Goal: Task Accomplishment & Management: Use online tool/utility

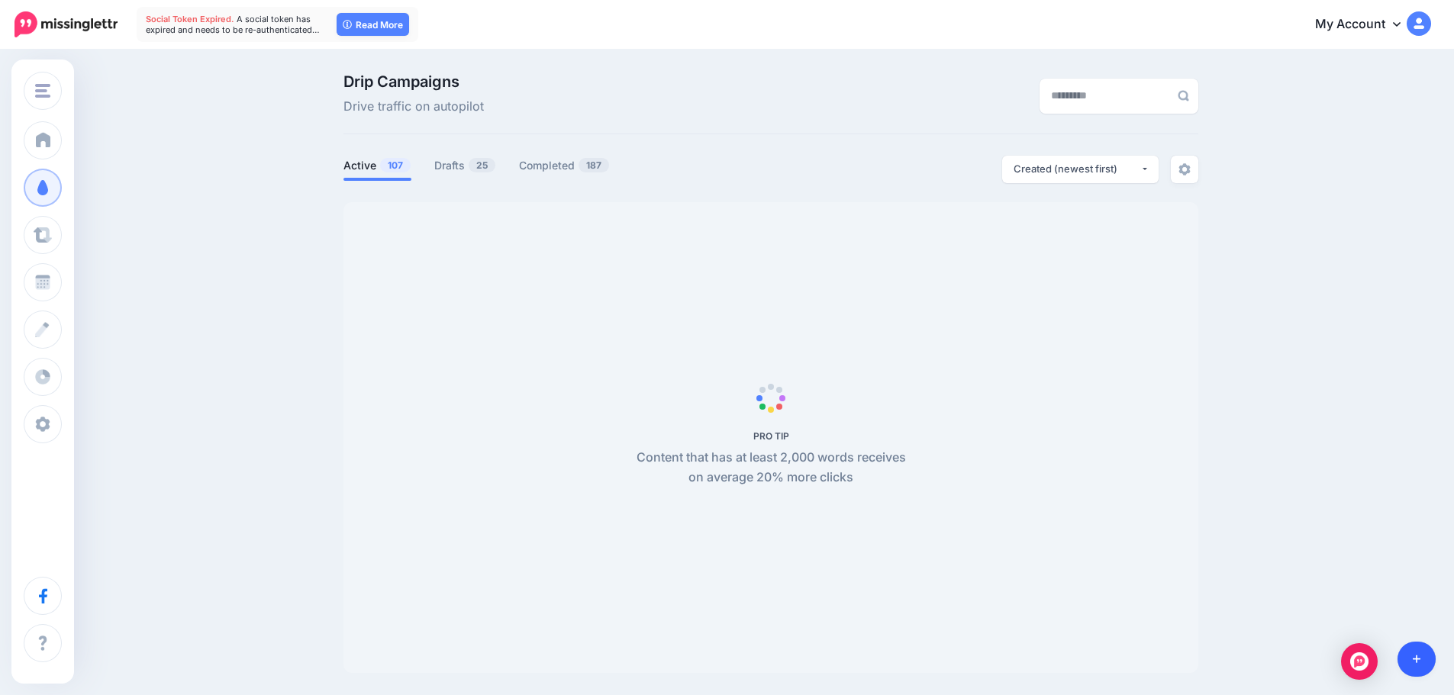
click at [1406, 656] on link at bounding box center [1416, 659] width 39 height 35
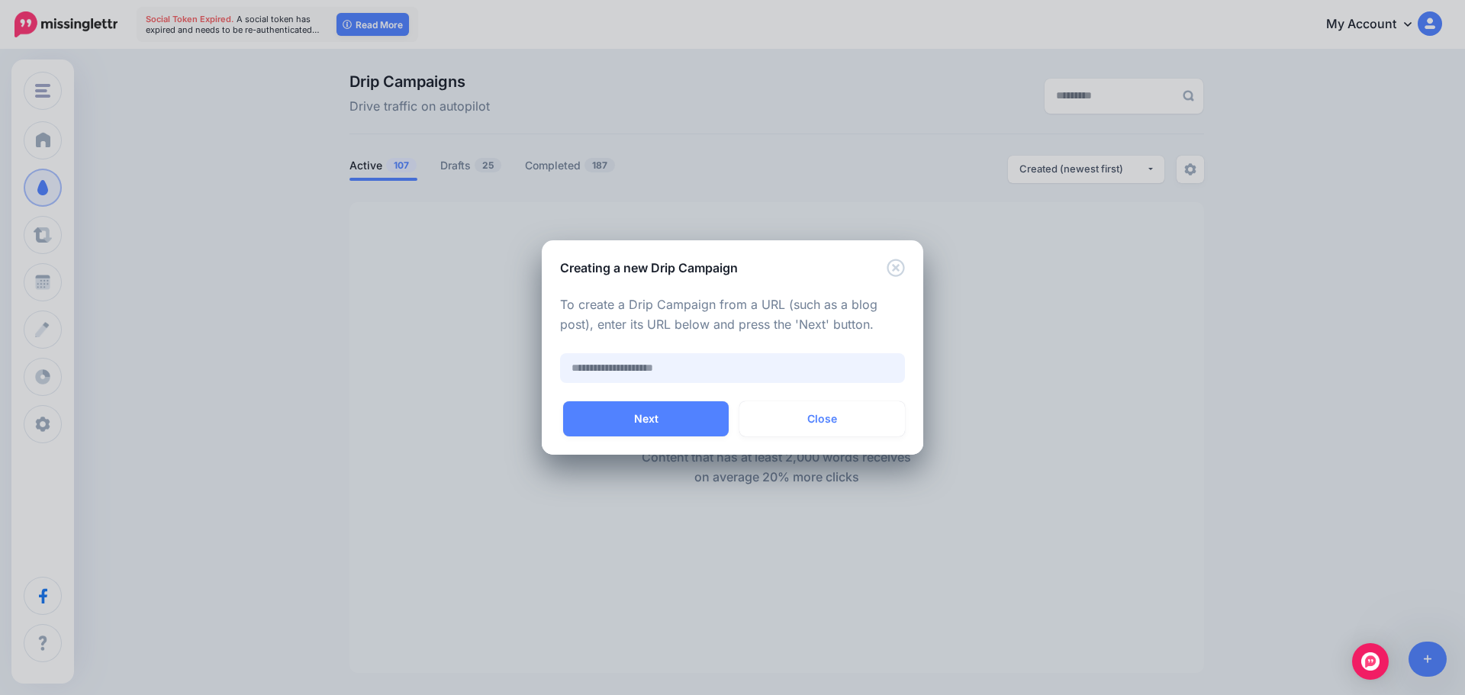
paste input "**********"
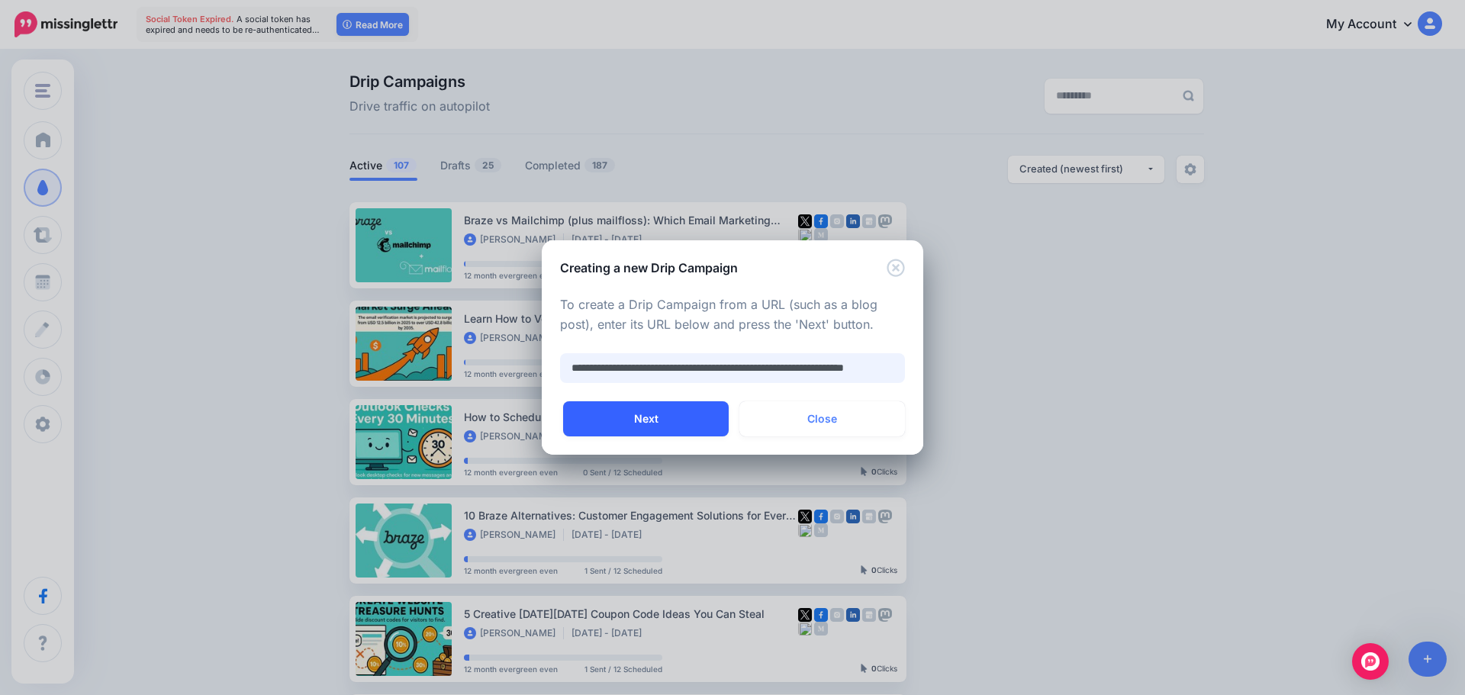
type input "**********"
click at [669, 407] on button "Next" at bounding box center [646, 418] width 166 height 35
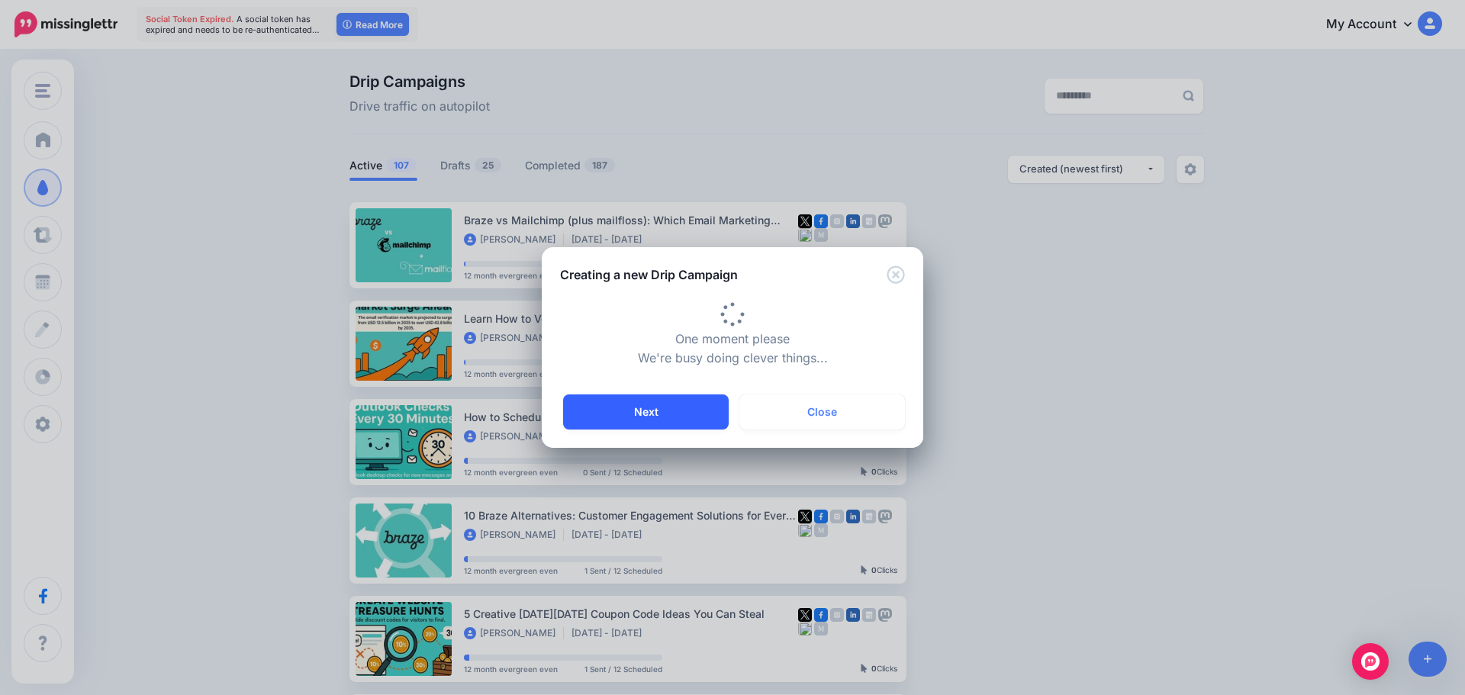
type input "**********"
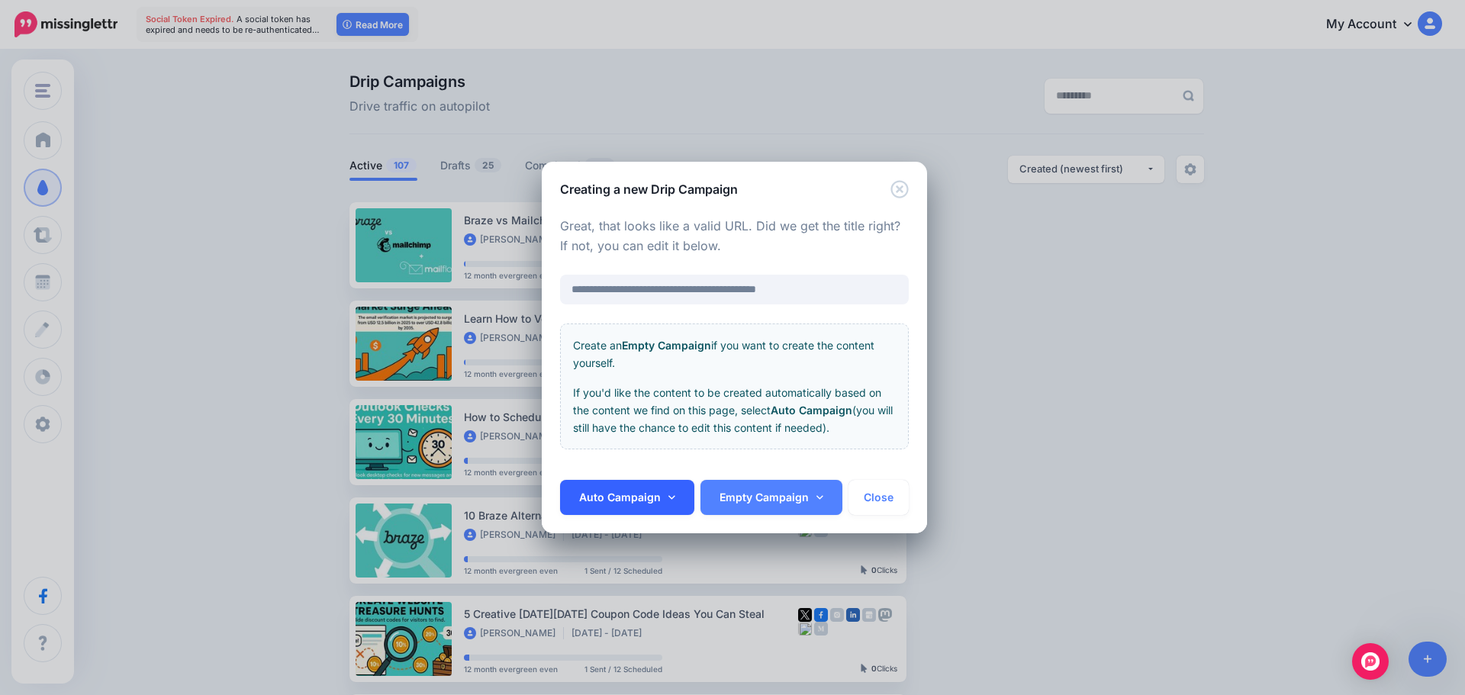
click at [637, 499] on link "Auto Campaign" at bounding box center [627, 497] width 134 height 35
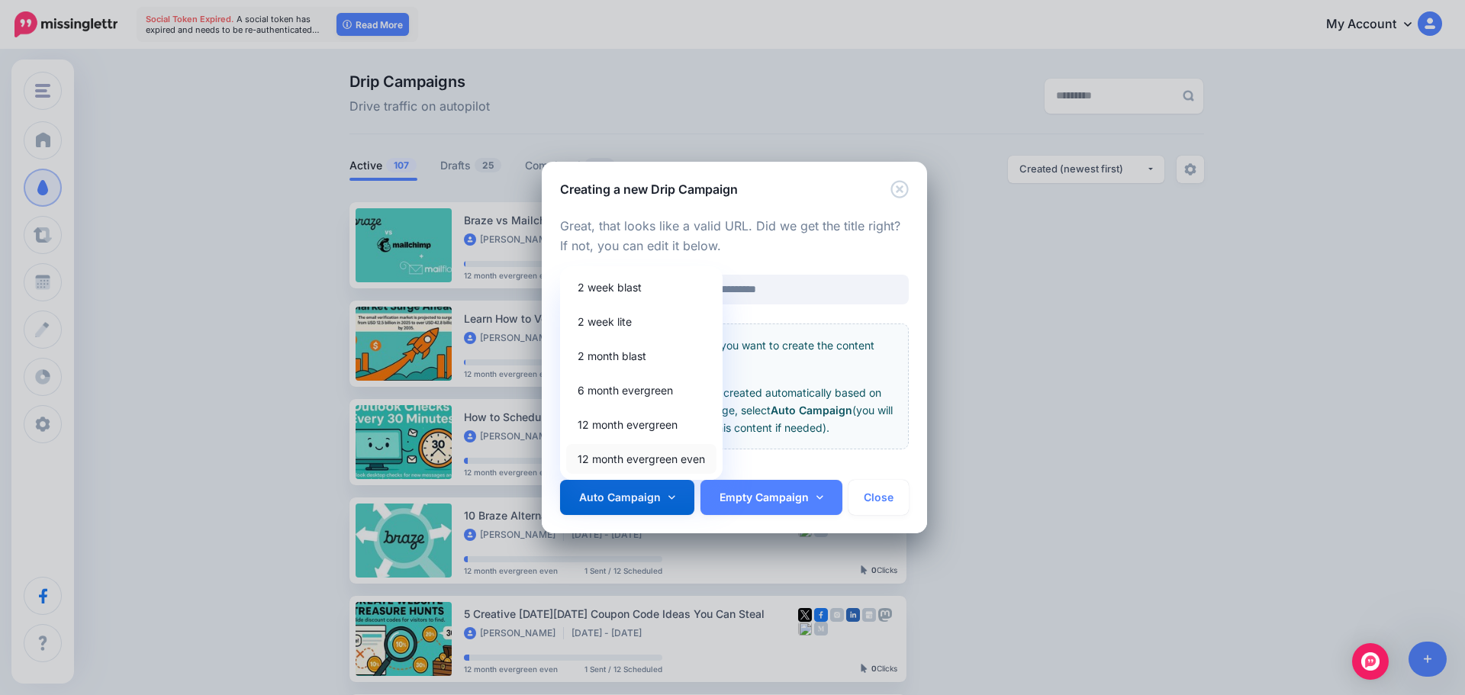
click at [635, 466] on link "12 month evergreen even" at bounding box center [641, 459] width 150 height 30
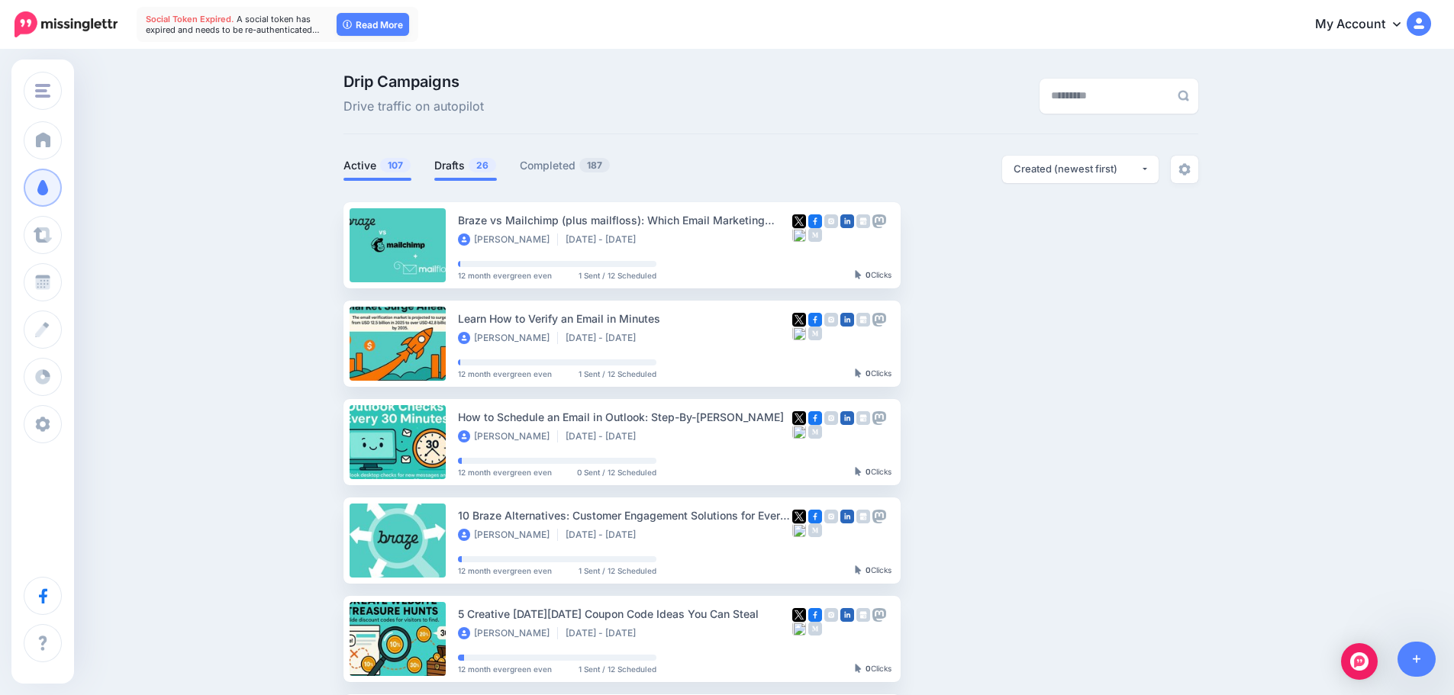
click at [460, 165] on link "Drafts 26" at bounding box center [465, 165] width 63 height 18
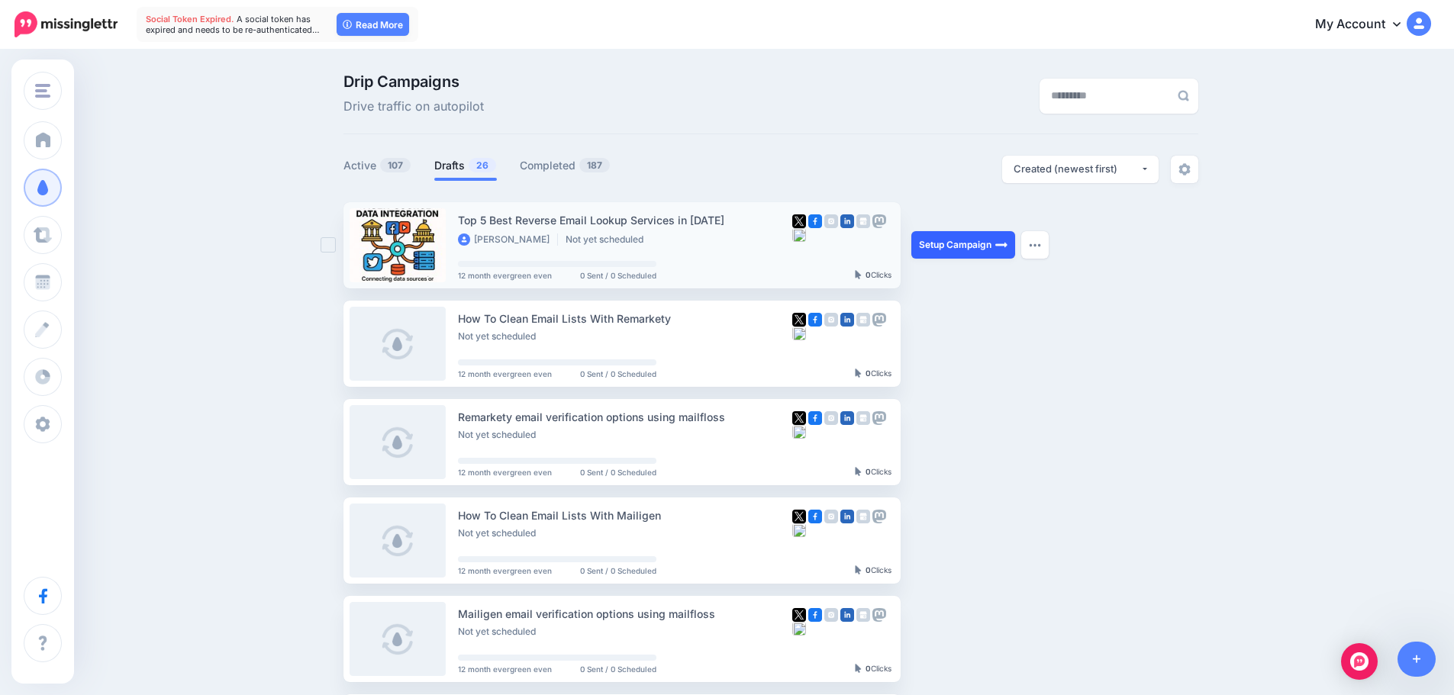
click at [949, 252] on link "Setup Campaign" at bounding box center [963, 244] width 104 height 27
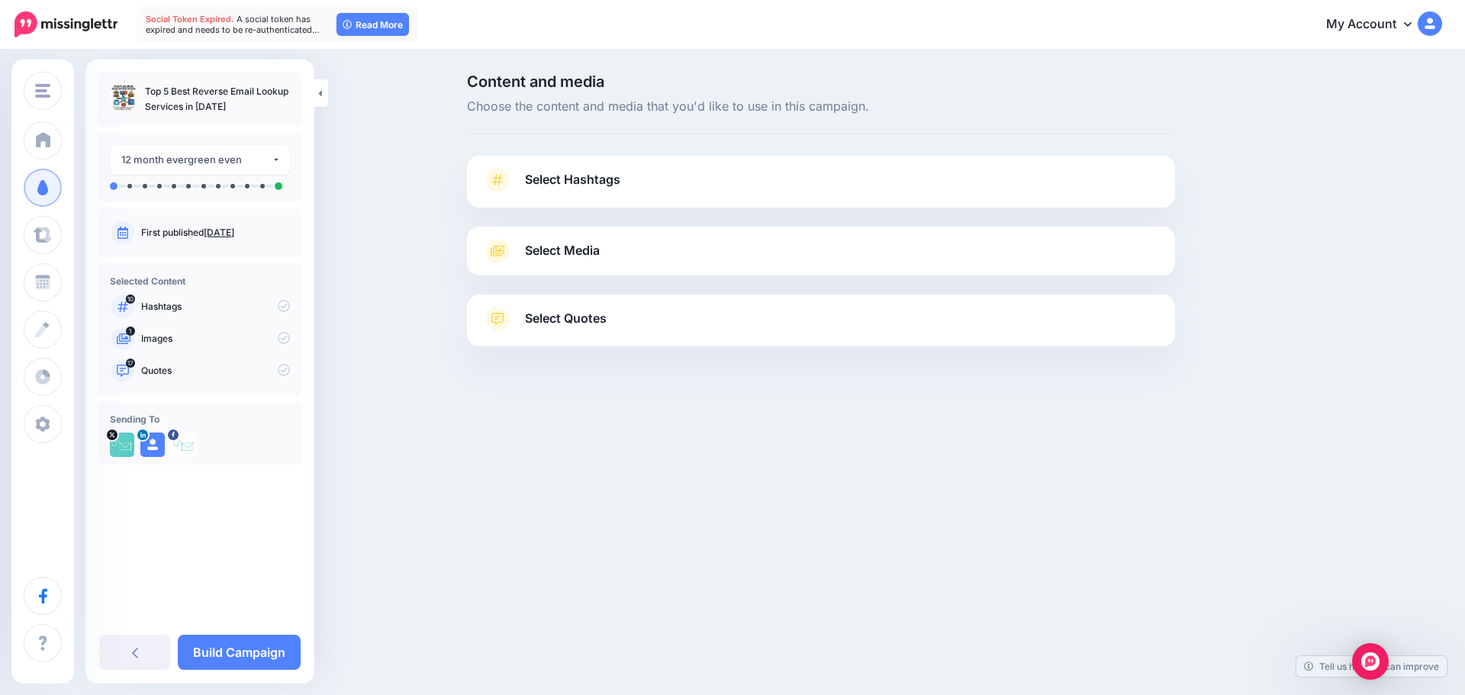
click at [686, 172] on link "Select Hashtags" at bounding box center [821, 188] width 678 height 40
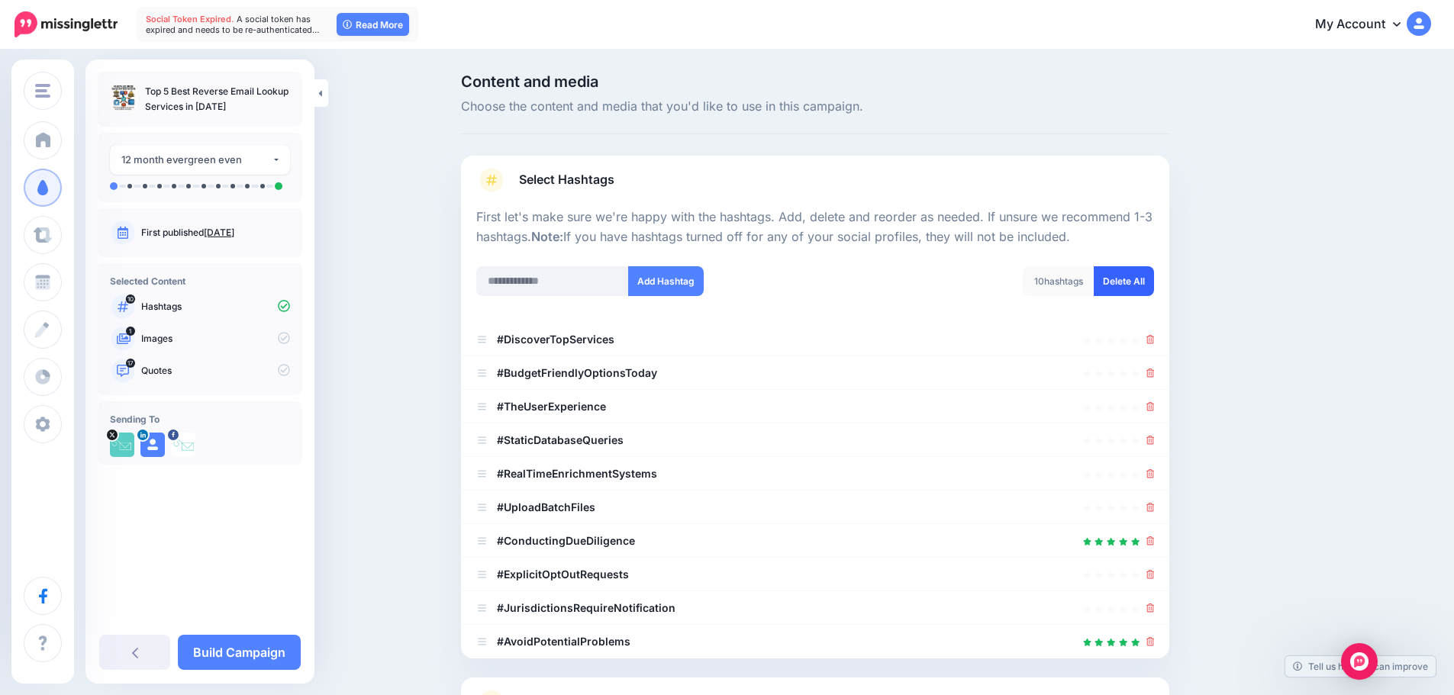
click at [1116, 269] on link "Delete All" at bounding box center [1124, 281] width 60 height 30
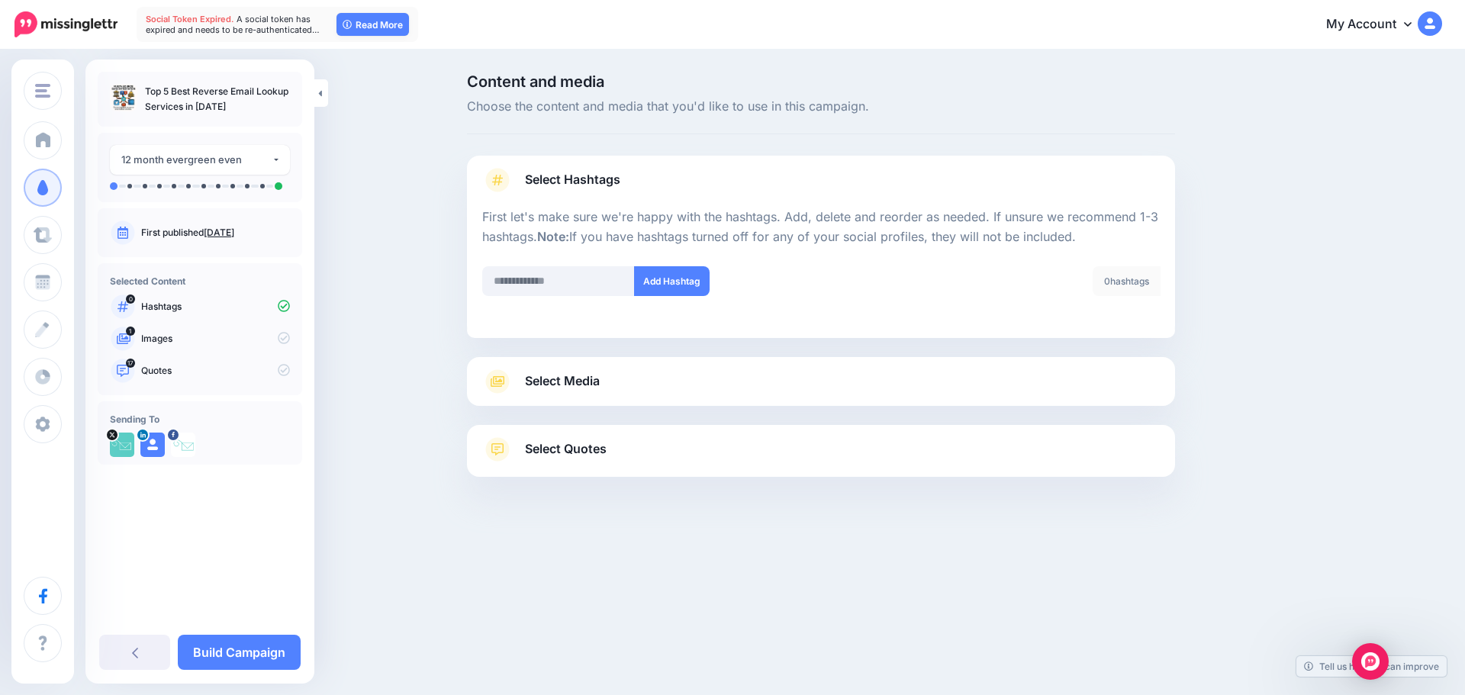
click at [721, 387] on link "Select Media" at bounding box center [821, 381] width 678 height 24
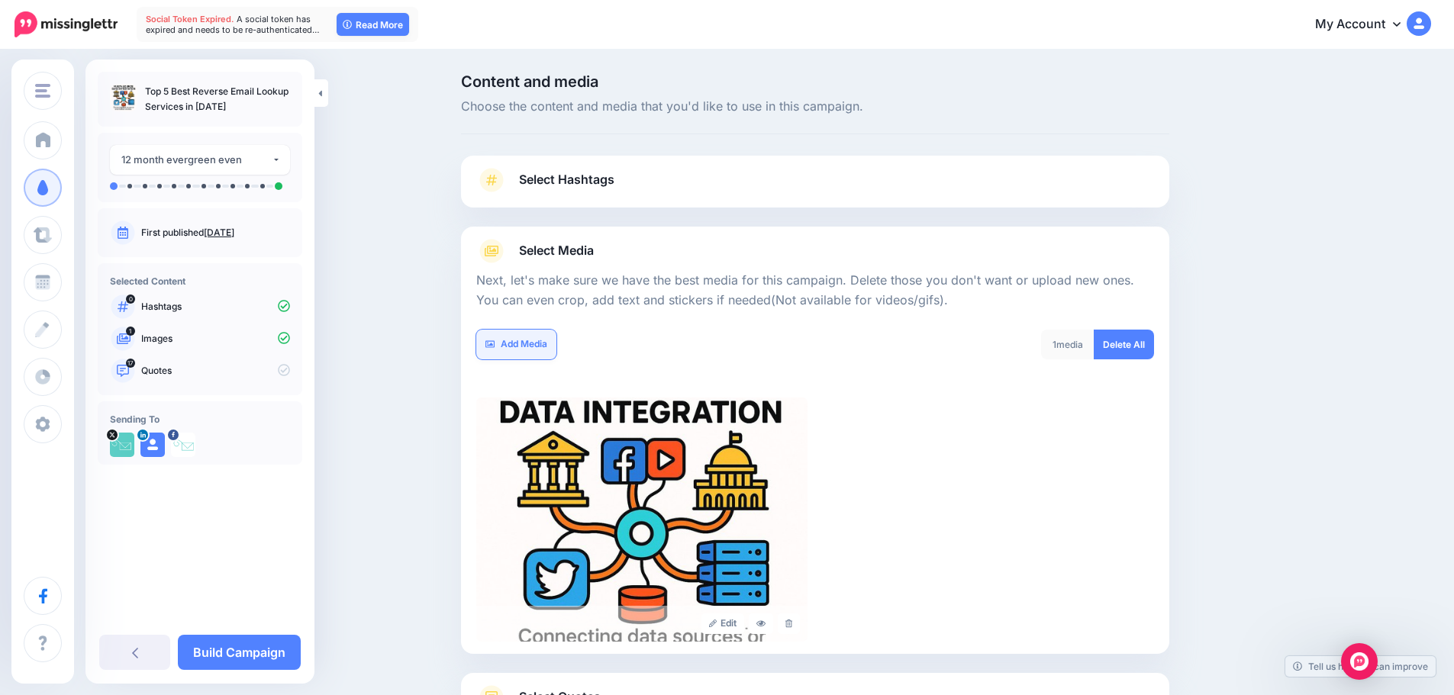
click at [524, 347] on link "Add Media" at bounding box center [516, 345] width 80 height 30
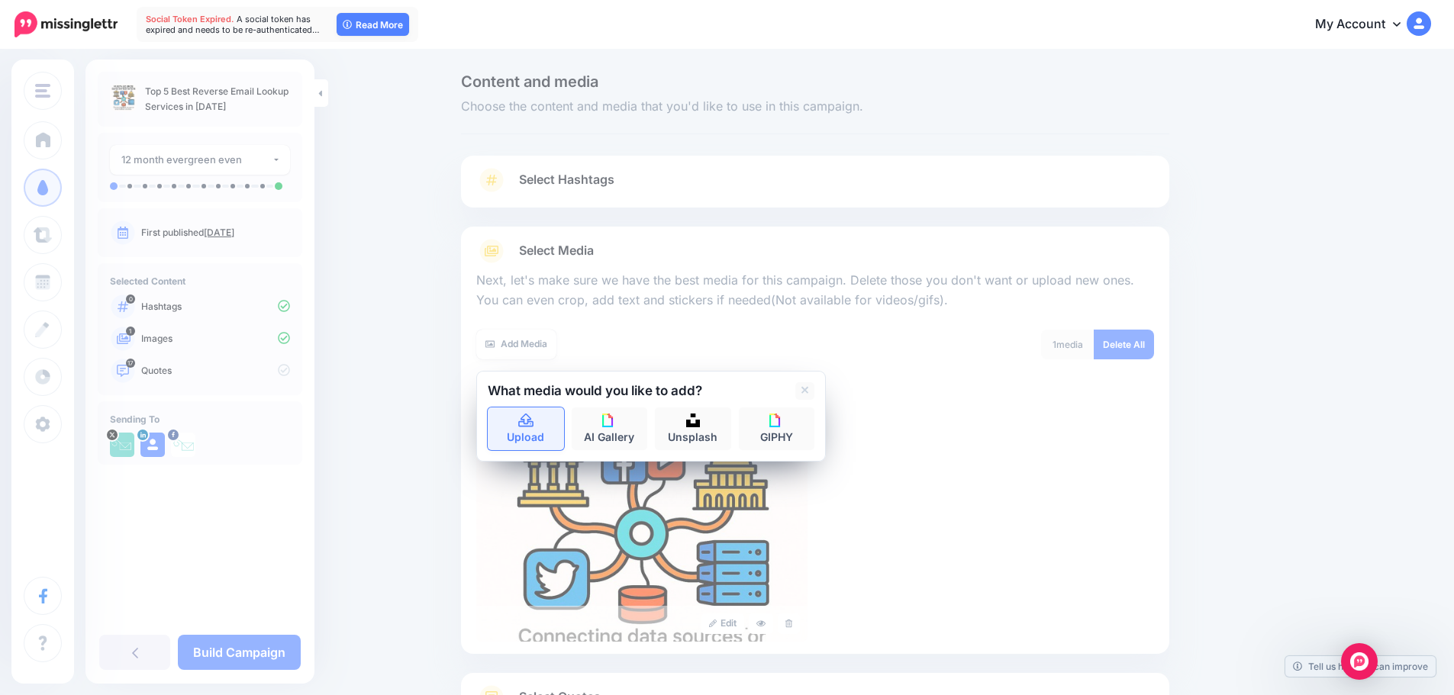
click at [522, 432] on link "Upload" at bounding box center [526, 428] width 76 height 43
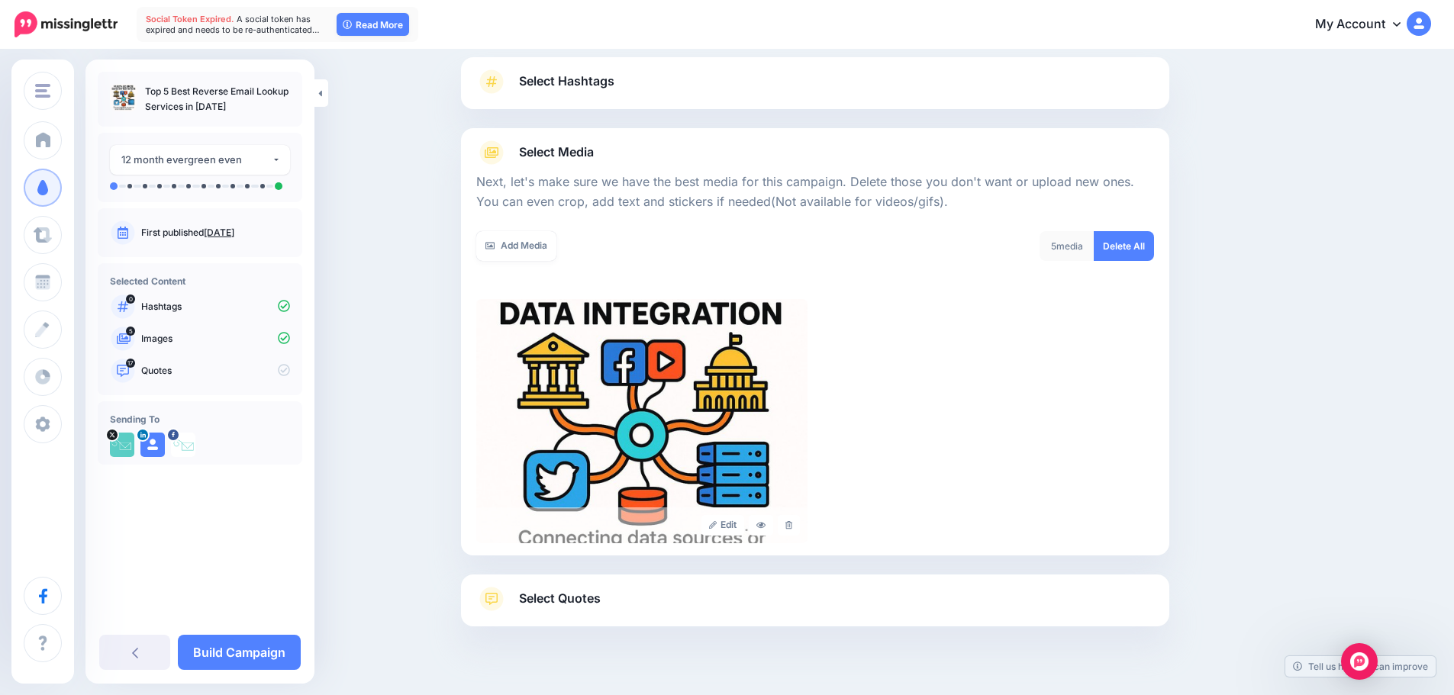
scroll to position [129, 0]
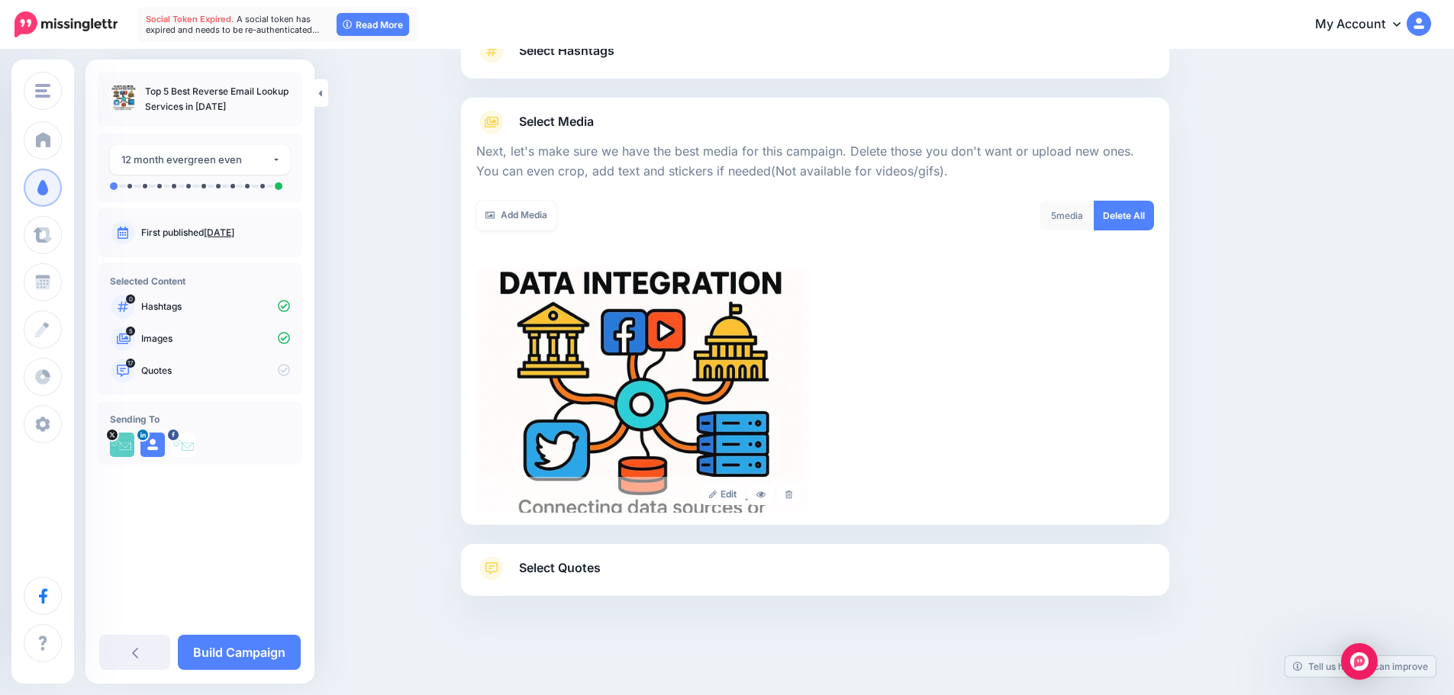
click at [724, 563] on link "Select Quotes" at bounding box center [815, 576] width 678 height 40
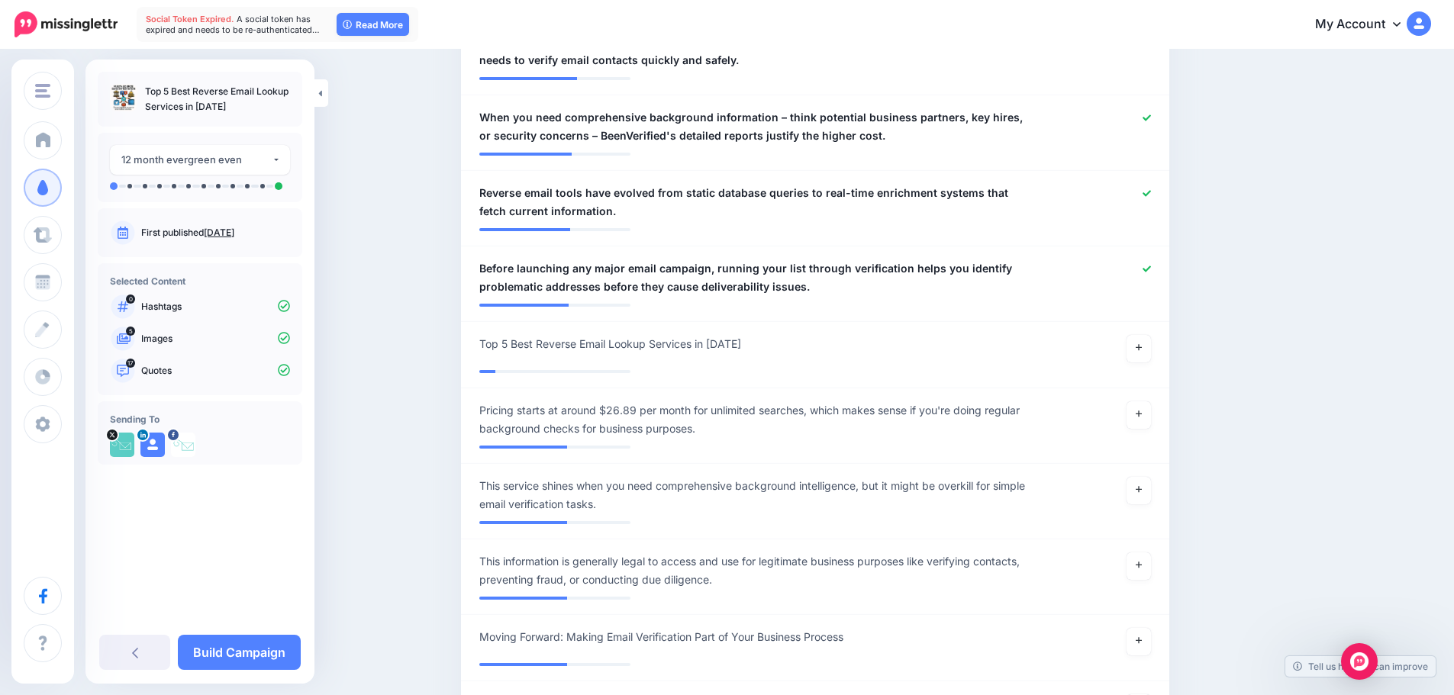
scroll to position [1567, 0]
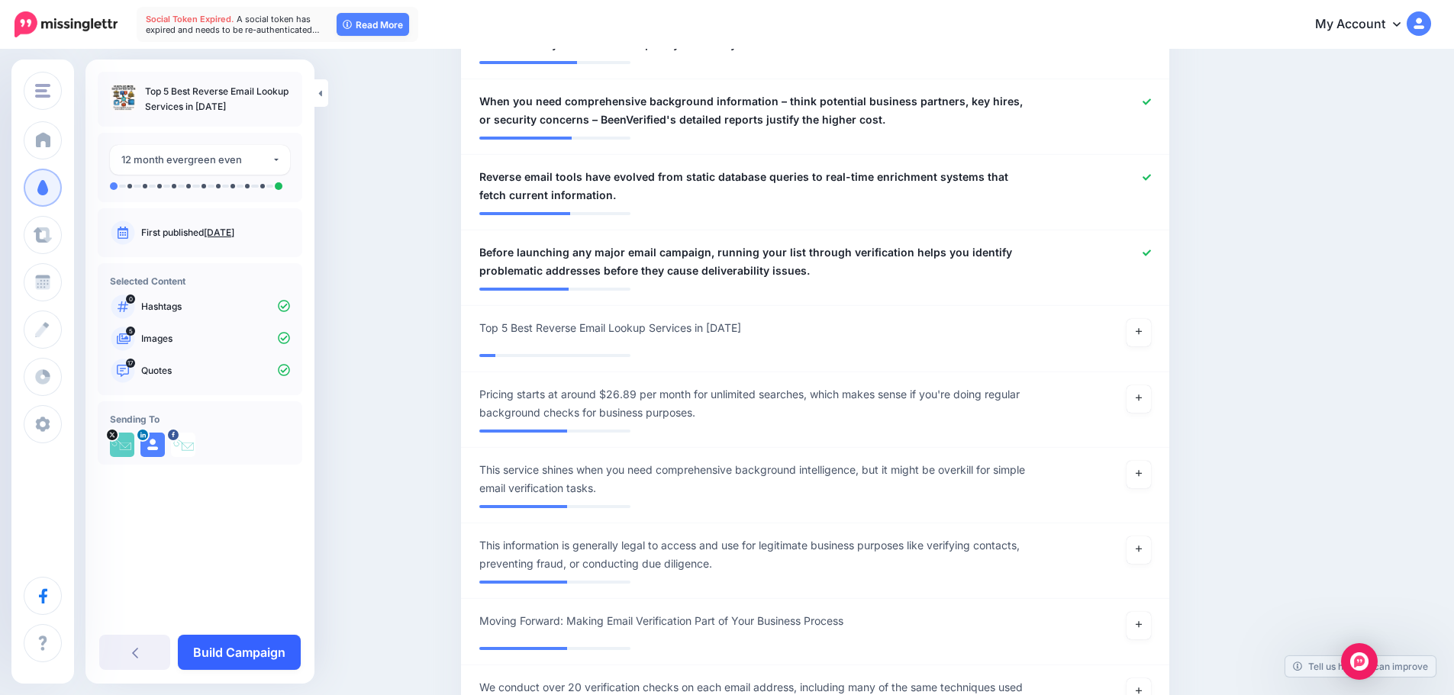
click at [255, 652] on link "Build Campaign" at bounding box center [239, 652] width 123 height 35
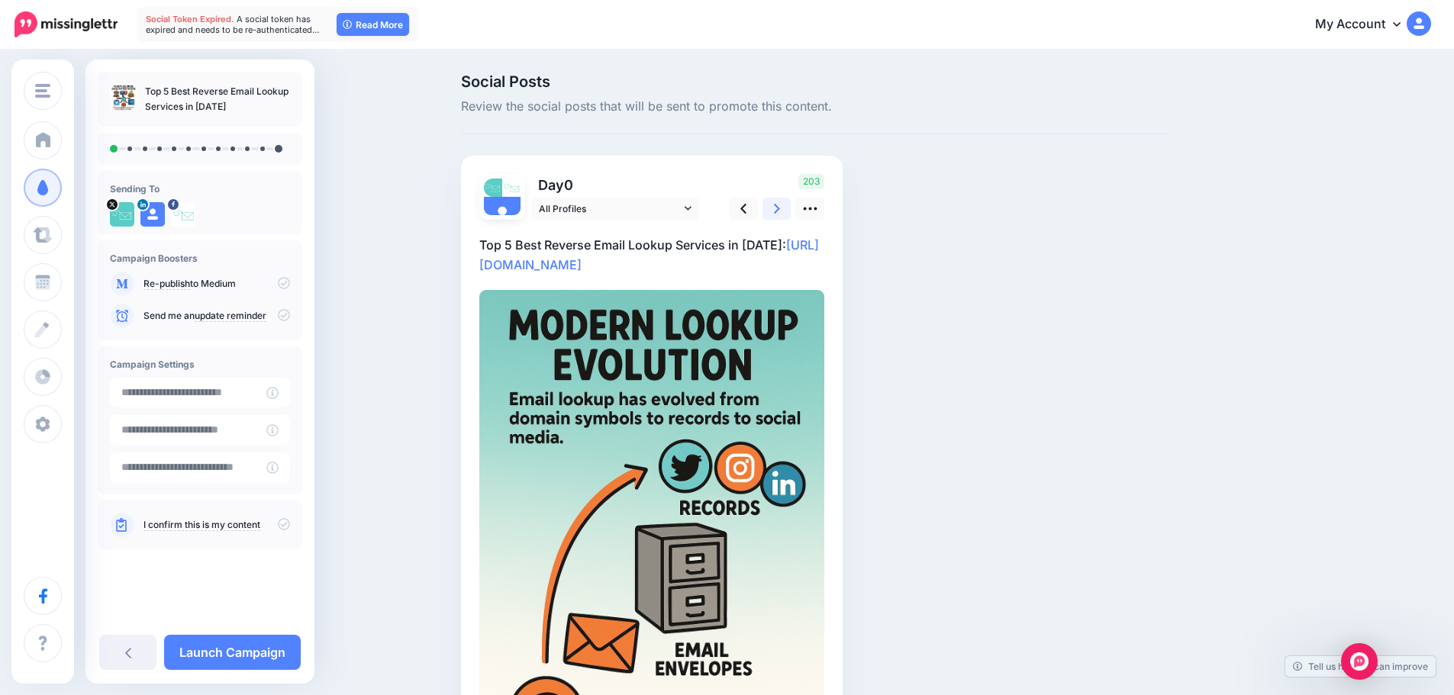
click at [790, 211] on link at bounding box center [776, 209] width 29 height 22
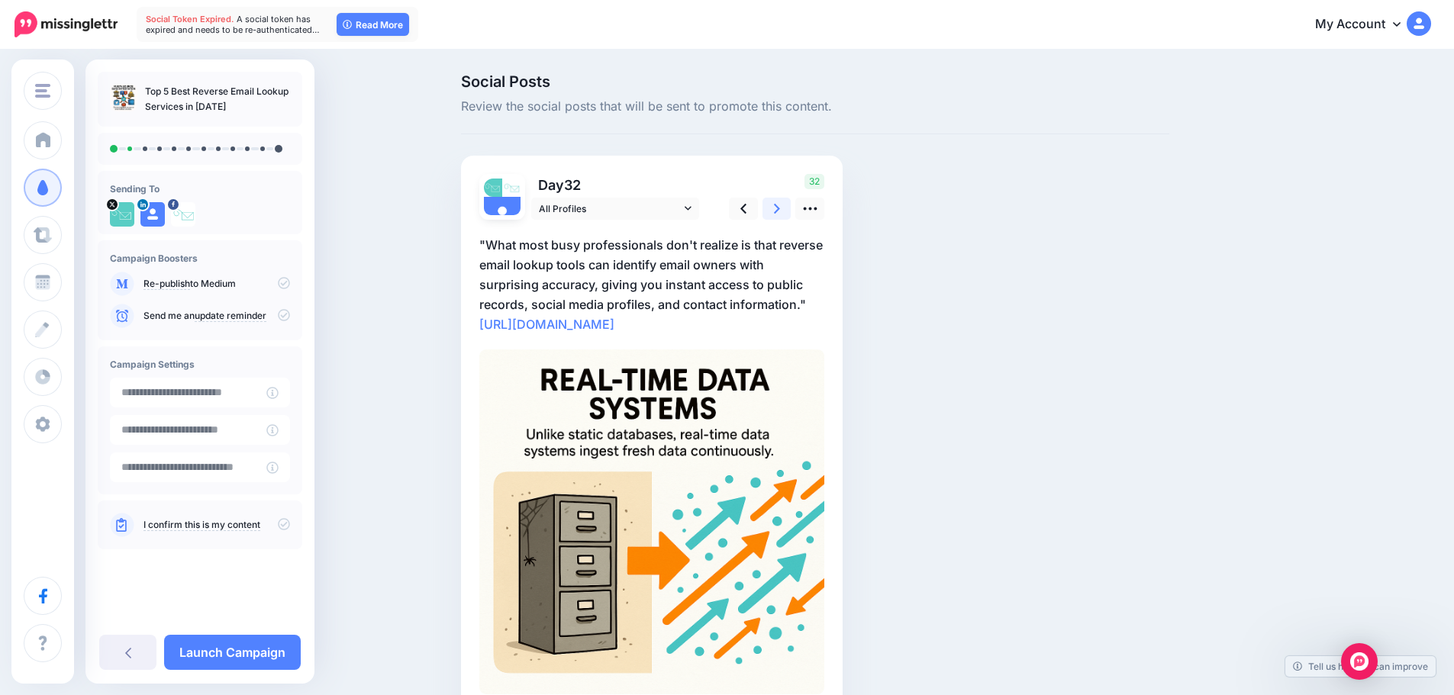
click at [790, 211] on link at bounding box center [776, 209] width 29 height 22
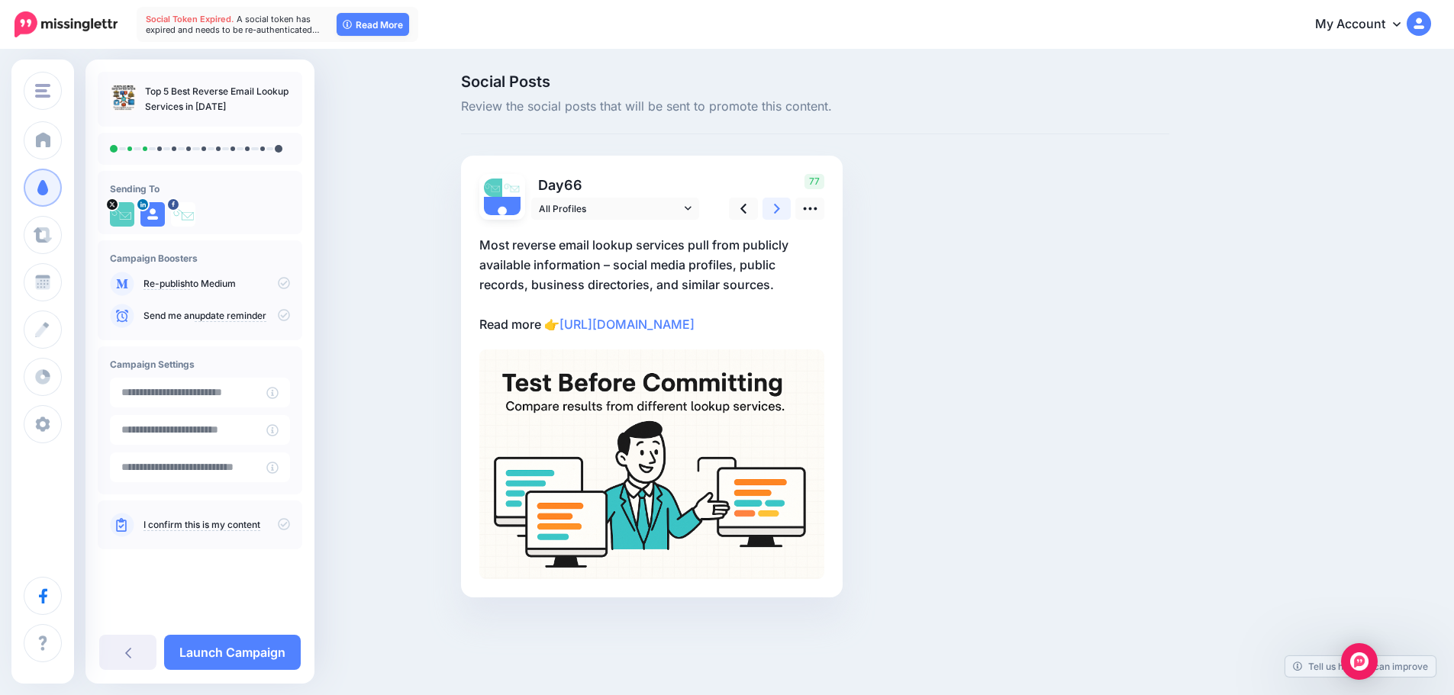
click at [790, 211] on link at bounding box center [776, 209] width 29 height 22
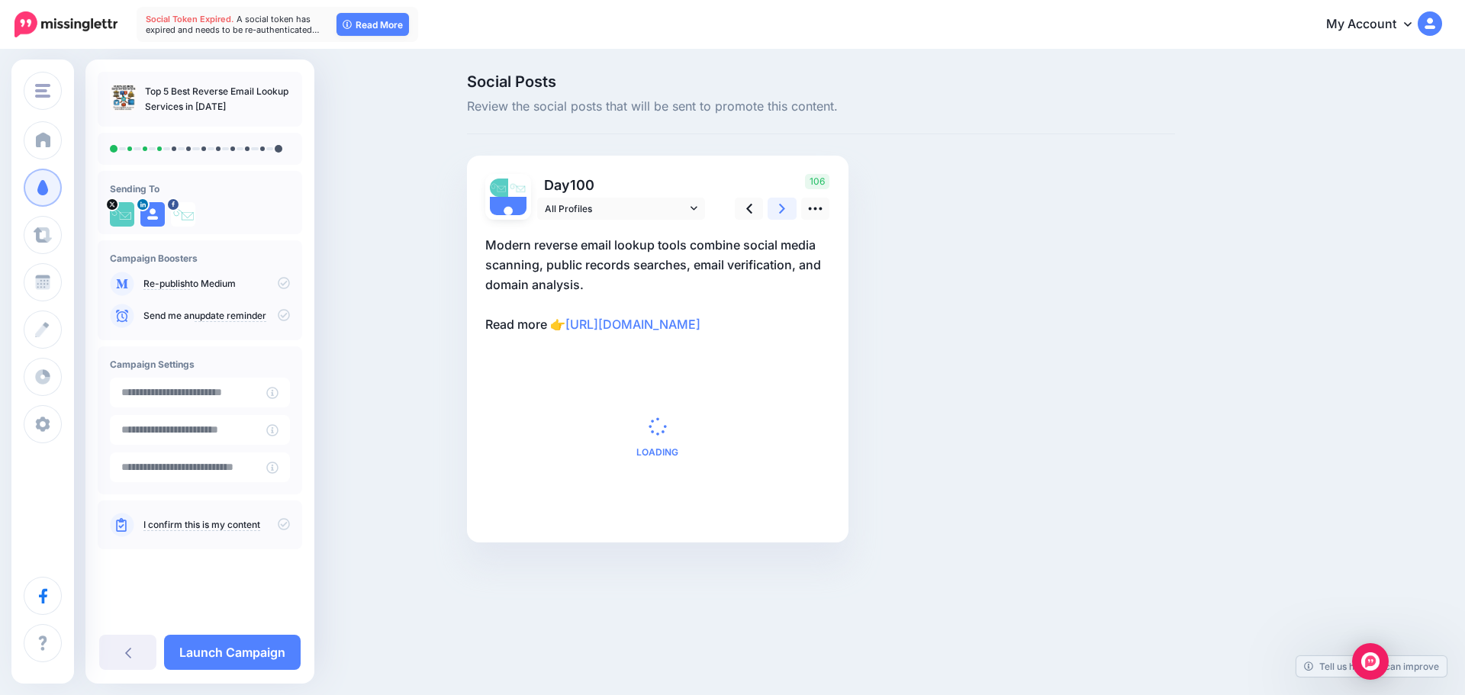
click at [790, 211] on link at bounding box center [782, 209] width 29 height 22
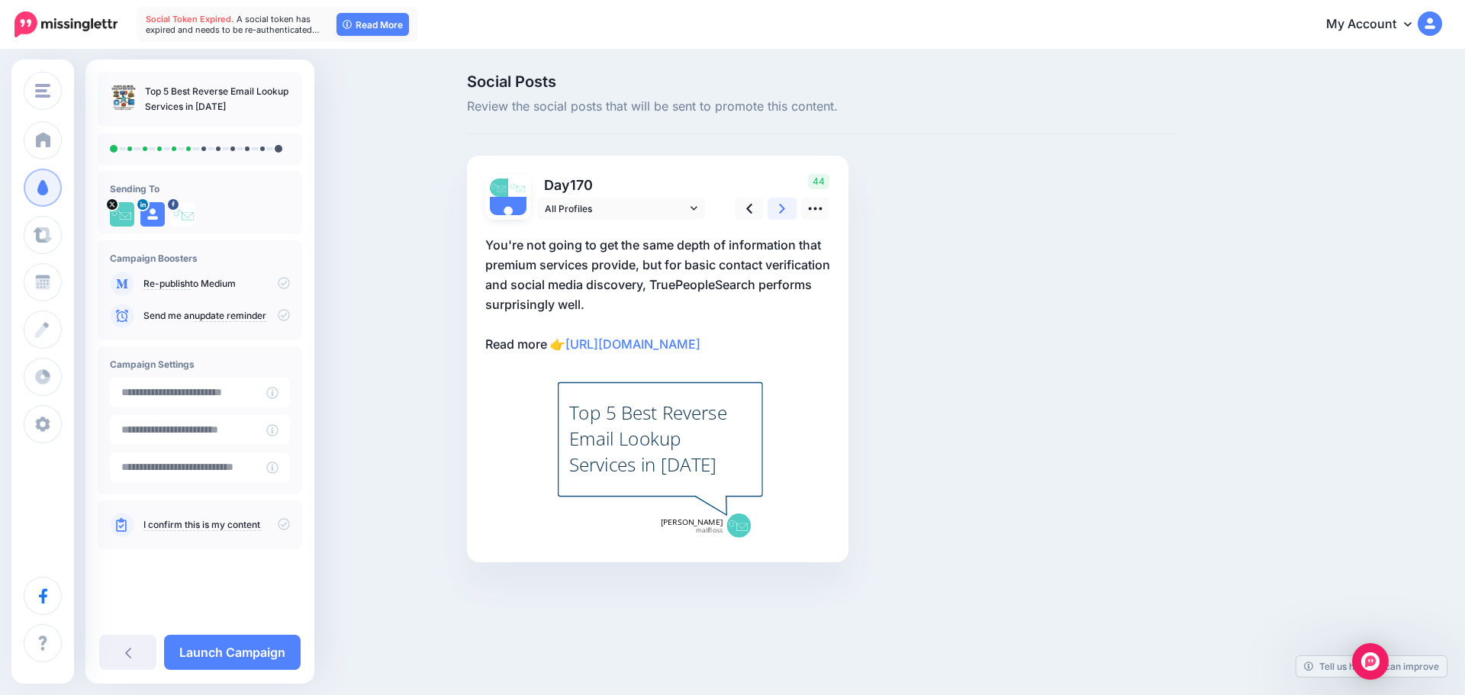
click at [790, 211] on link at bounding box center [782, 209] width 29 height 22
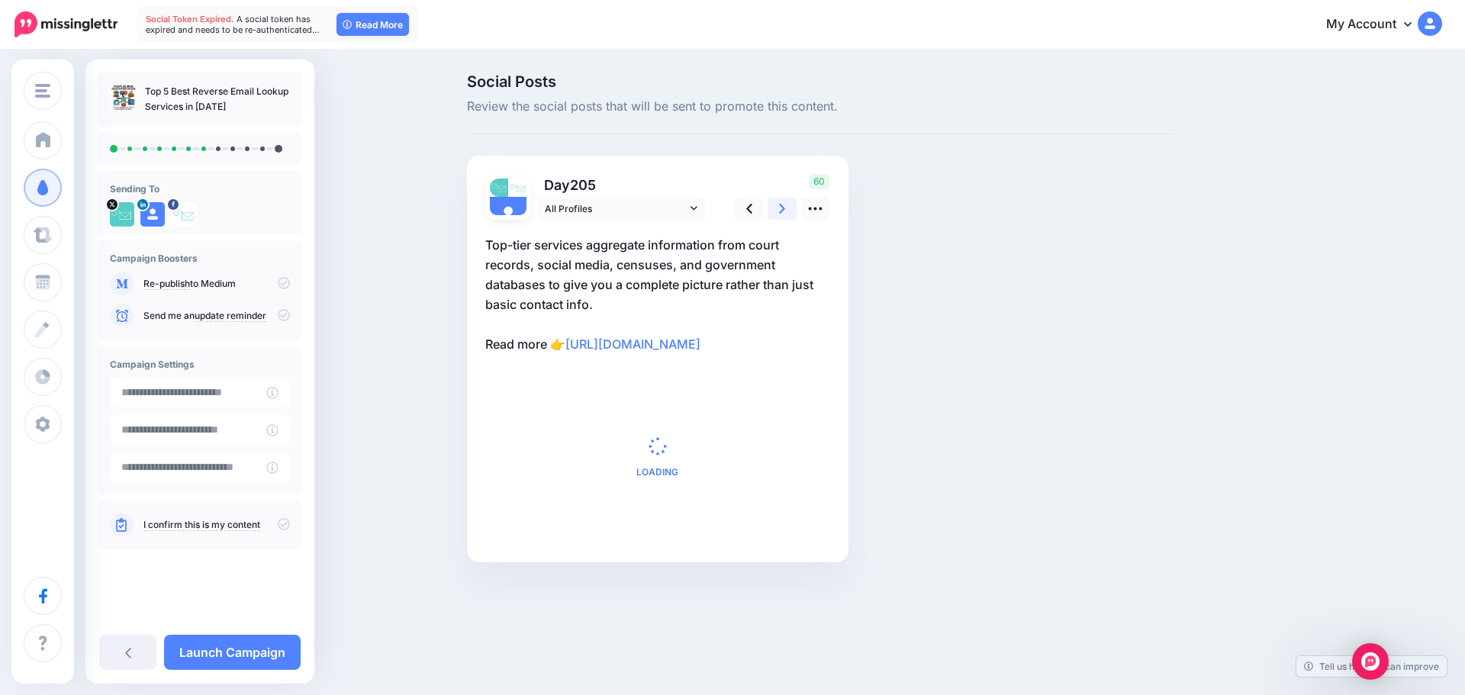
click at [790, 211] on link at bounding box center [782, 209] width 29 height 22
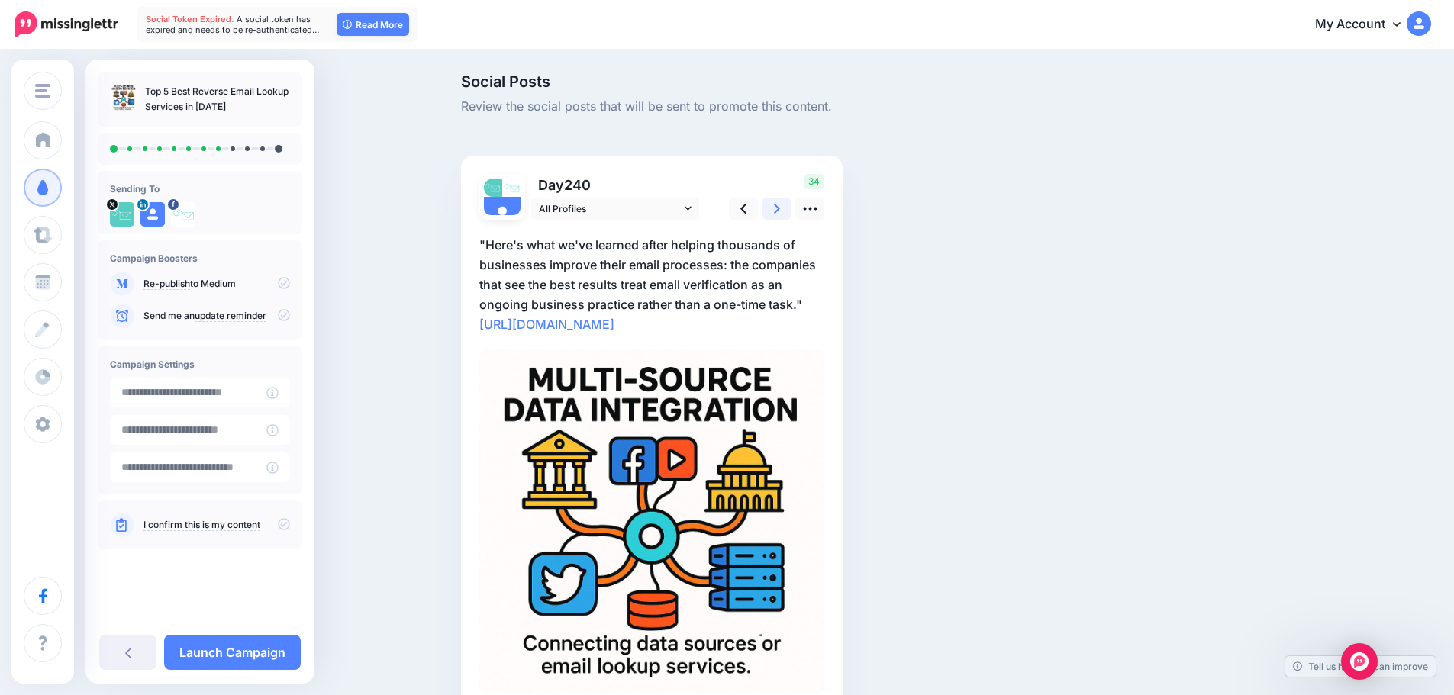
click at [790, 211] on link at bounding box center [776, 209] width 29 height 22
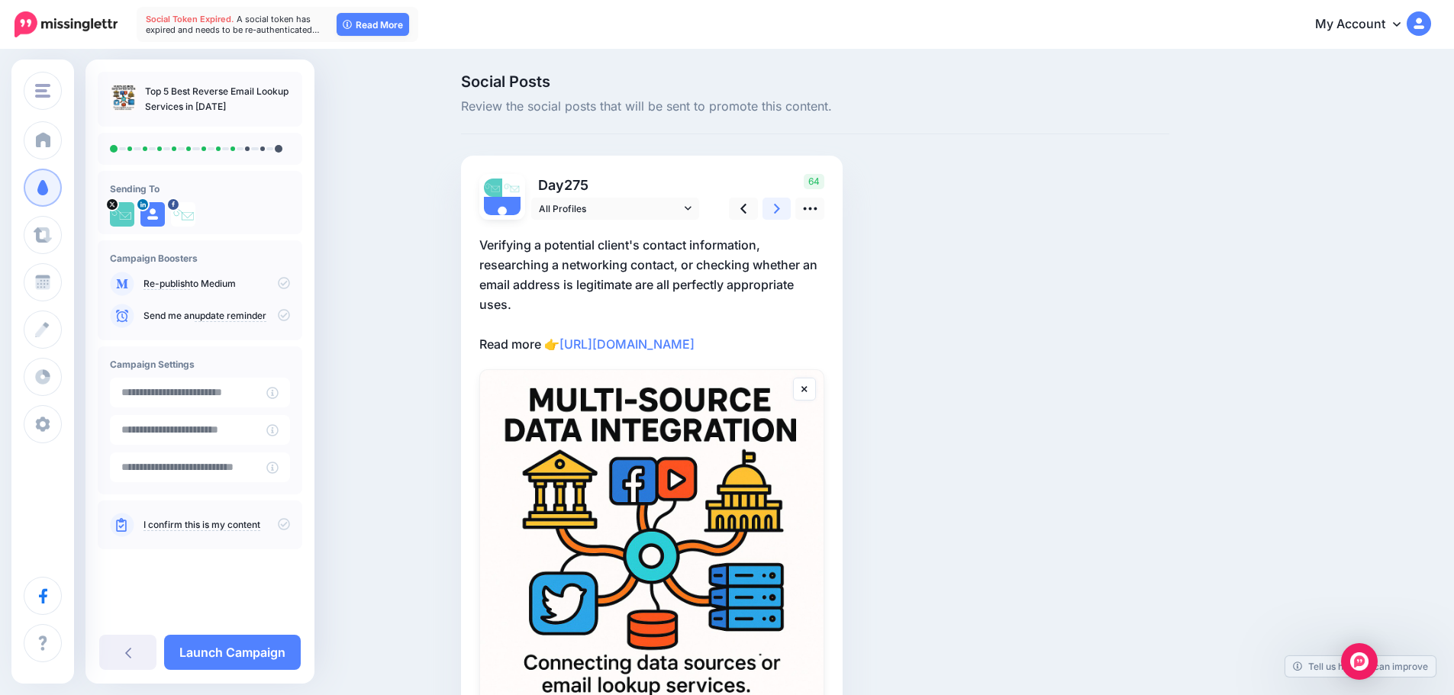
click at [790, 211] on link at bounding box center [776, 209] width 29 height 22
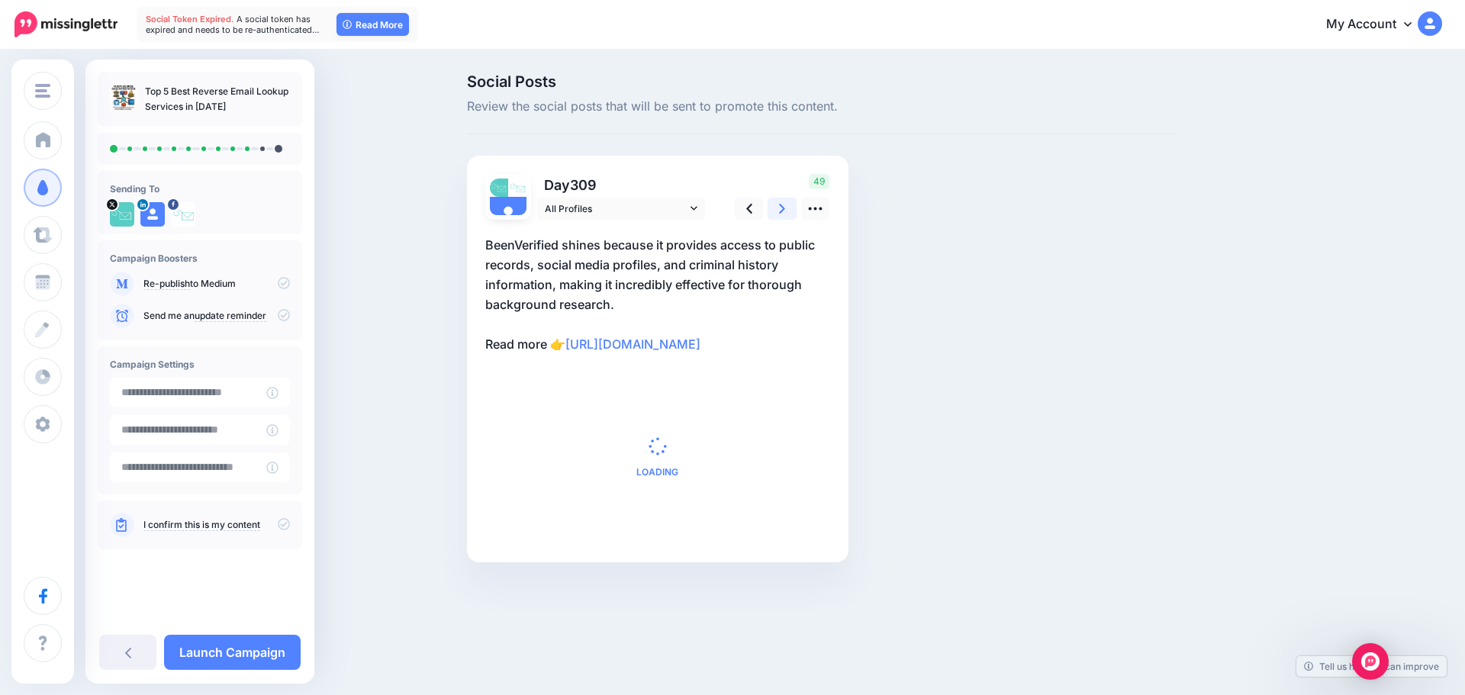
click at [790, 211] on link at bounding box center [782, 209] width 29 height 22
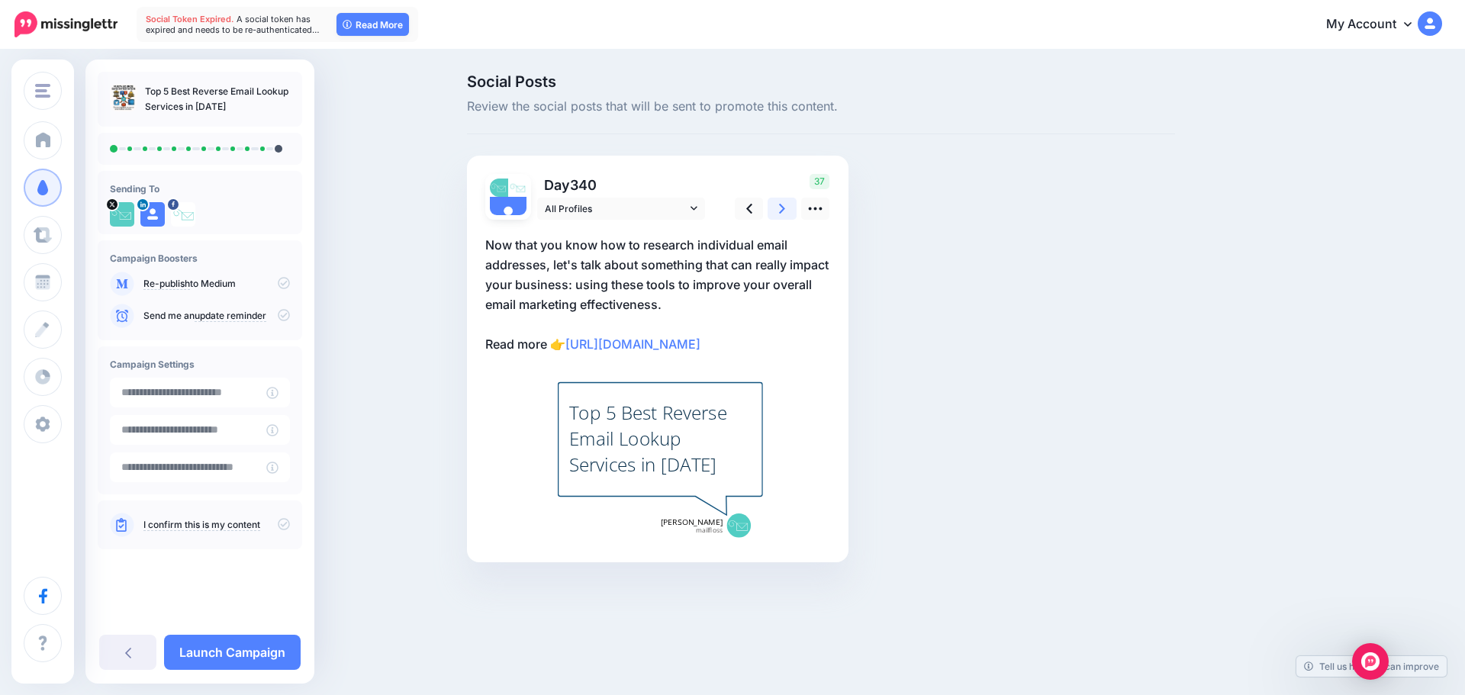
click at [790, 211] on link at bounding box center [782, 209] width 29 height 22
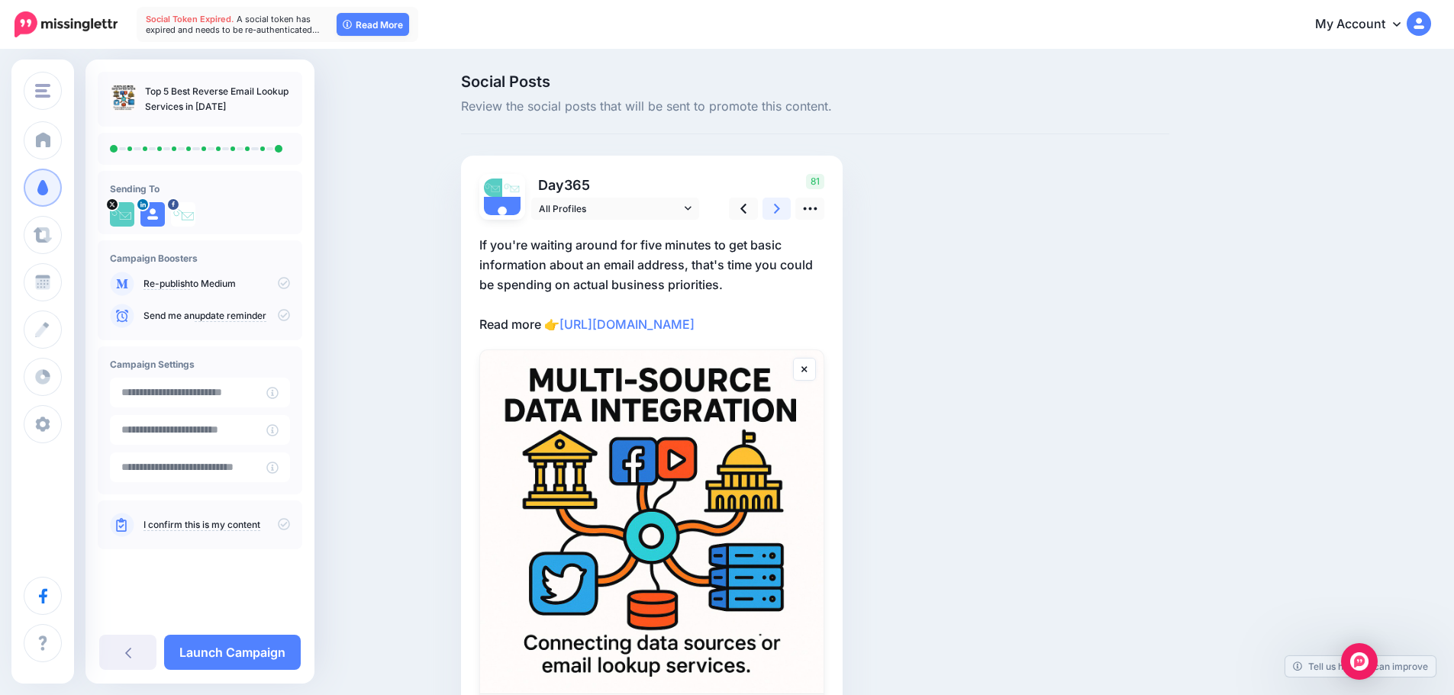
click at [790, 211] on link at bounding box center [776, 209] width 29 height 22
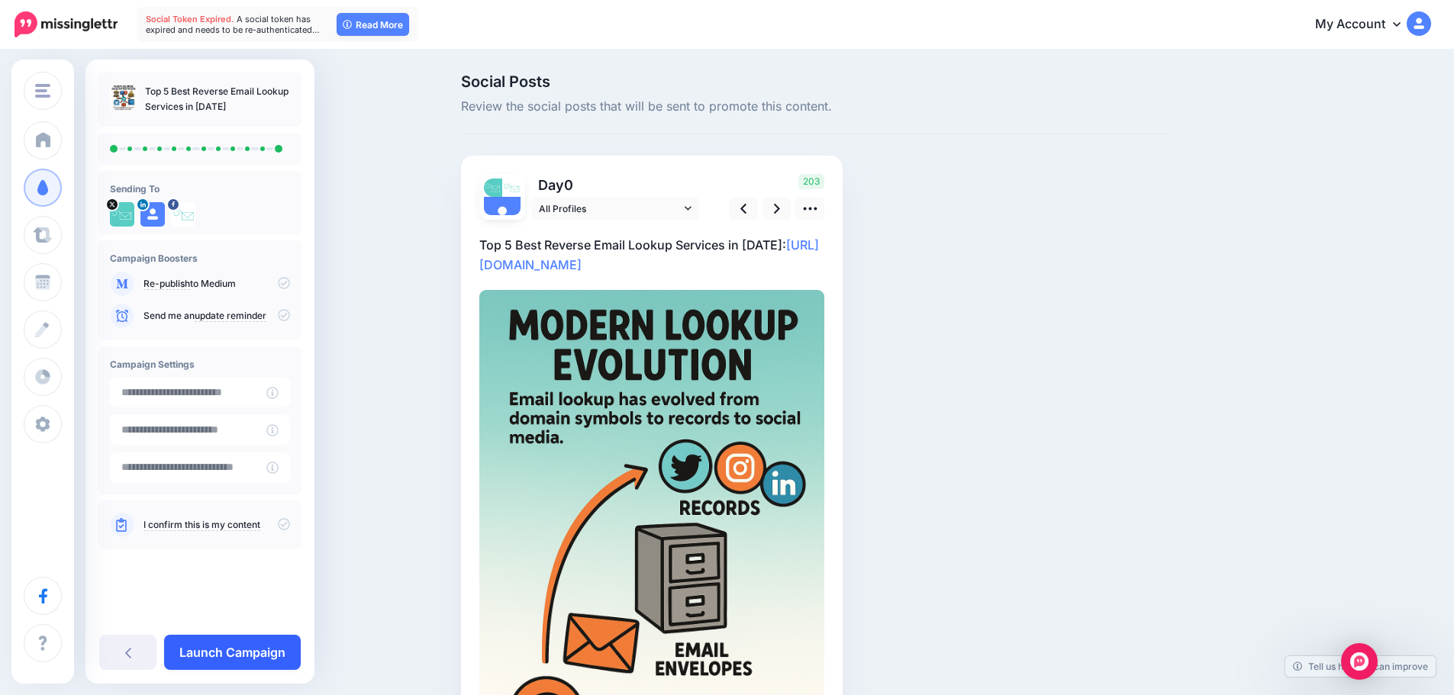
click at [220, 646] on link "Launch Campaign" at bounding box center [232, 652] width 137 height 35
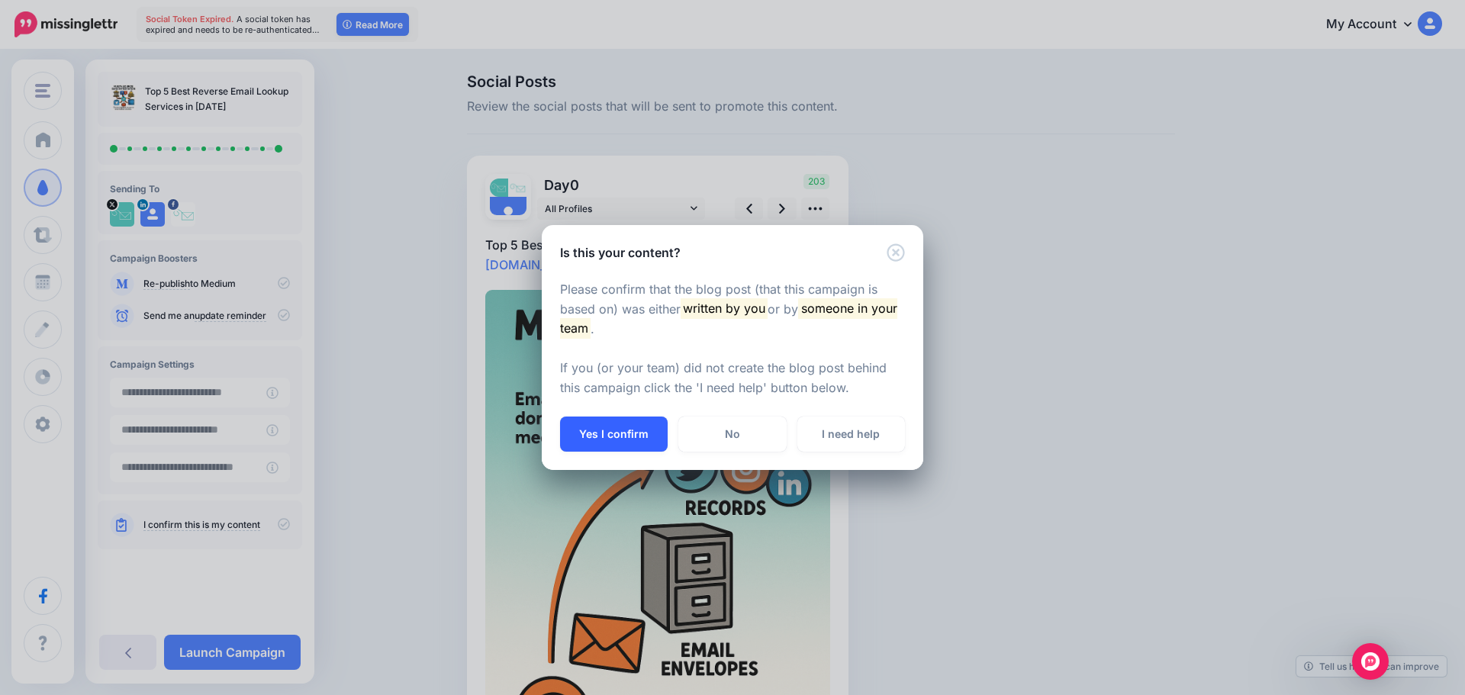
click at [595, 425] on button "Yes I confirm" at bounding box center [614, 434] width 108 height 35
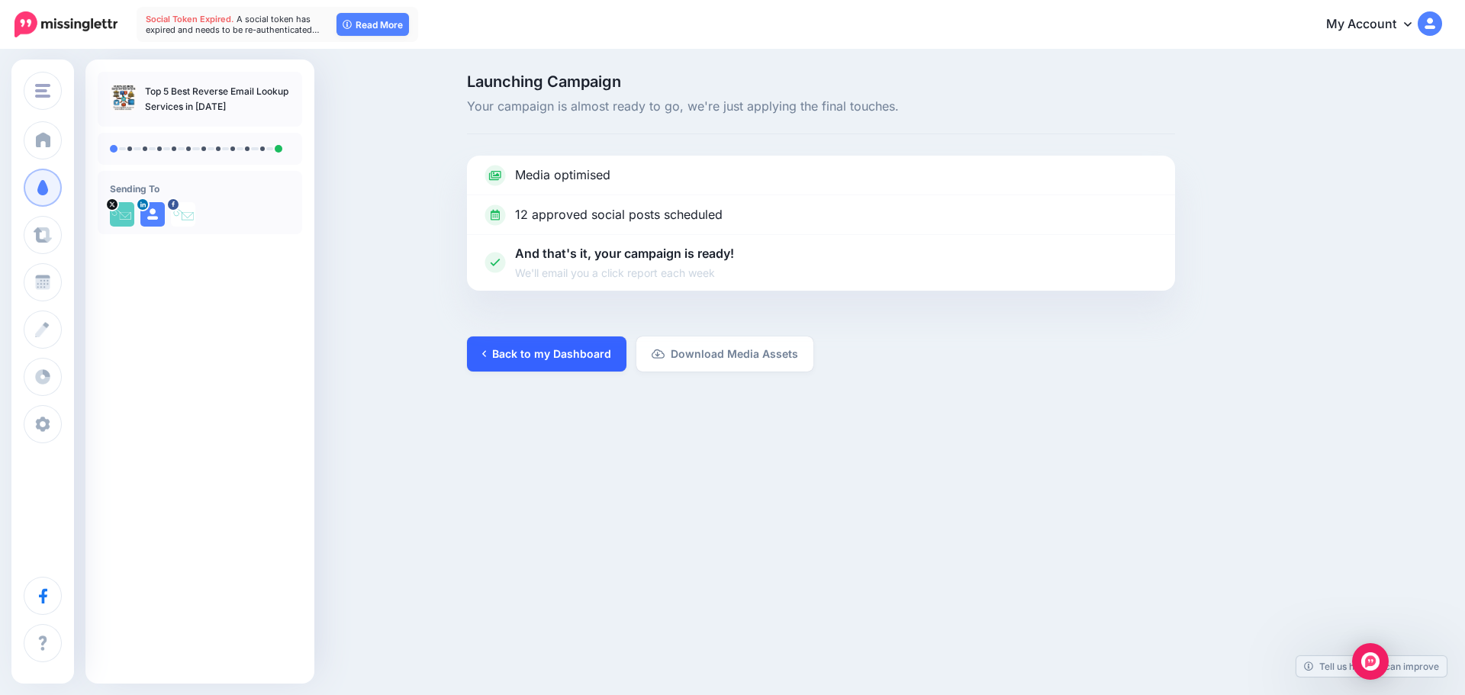
click at [552, 345] on link "Back to my Dashboard" at bounding box center [546, 354] width 159 height 35
